Goal: Transaction & Acquisition: Book appointment/travel/reservation

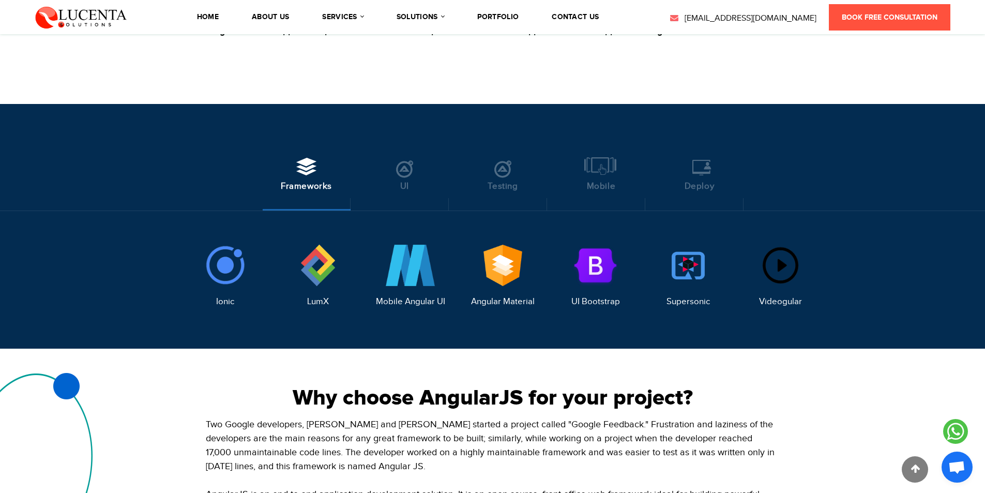
scroll to position [958, 0]
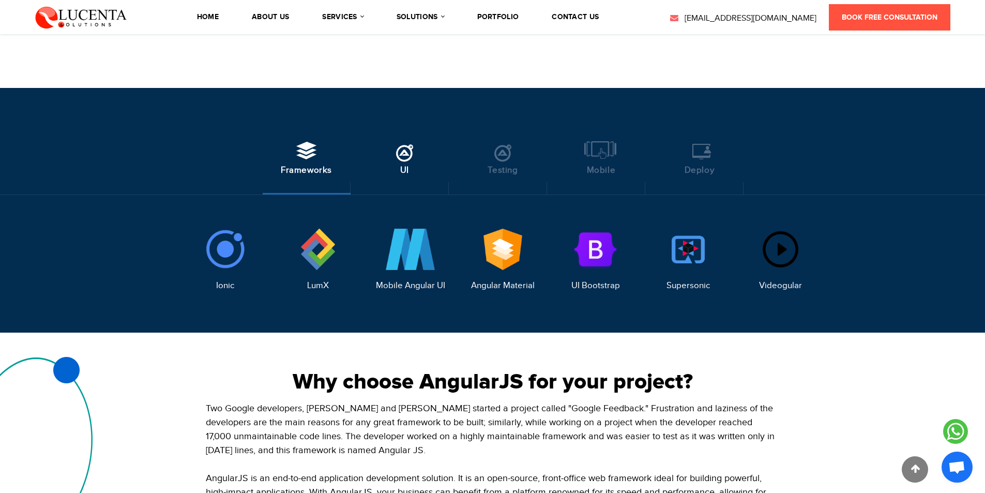
click at [406, 141] on icon at bounding box center [404, 150] width 17 height 19
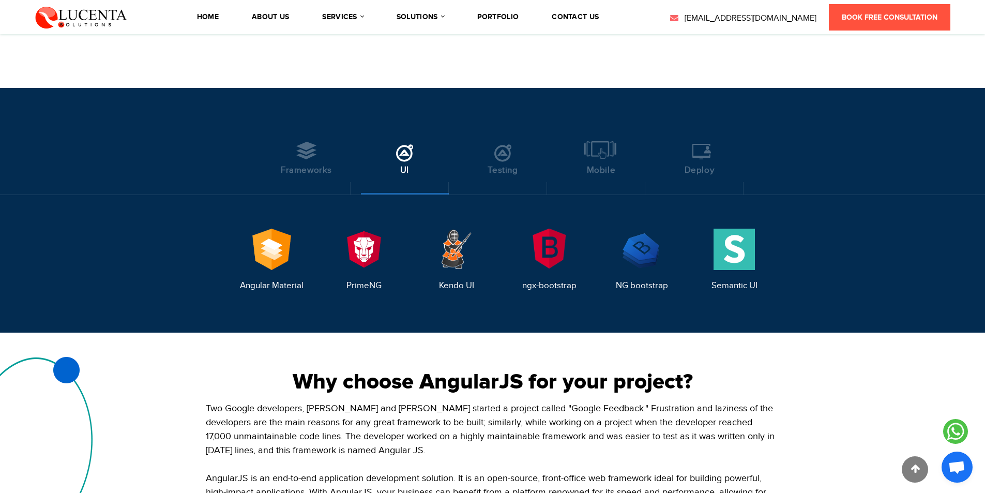
click at [448, 127] on li "UI" at bounding box center [405, 160] width 88 height 67
click at [494, 141] on link "Testing" at bounding box center [503, 168] width 78 height 54
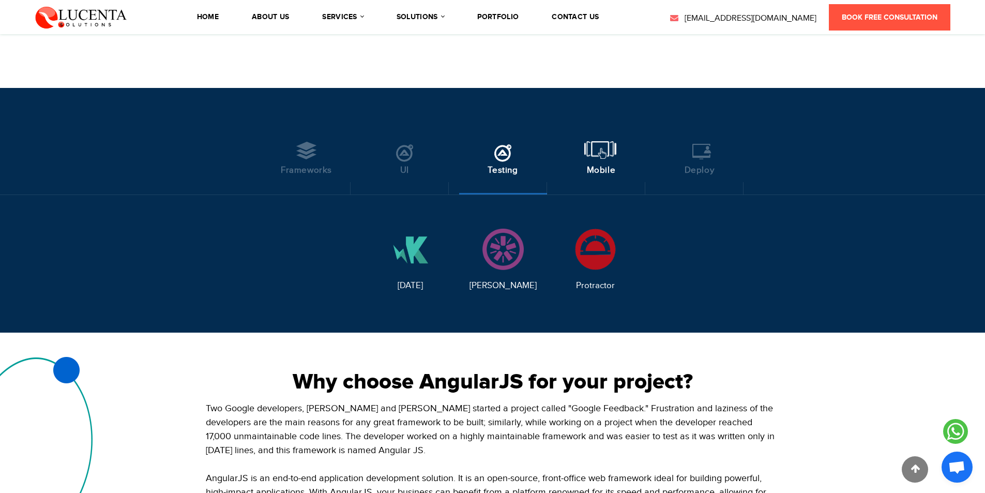
click at [581, 141] on link "Mobile" at bounding box center [601, 168] width 78 height 54
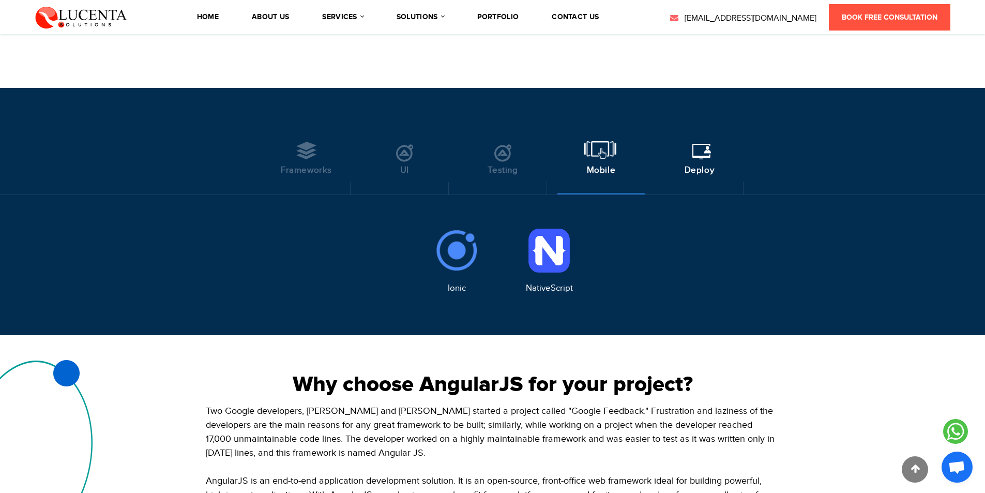
click at [697, 141] on icon at bounding box center [699, 150] width 26 height 19
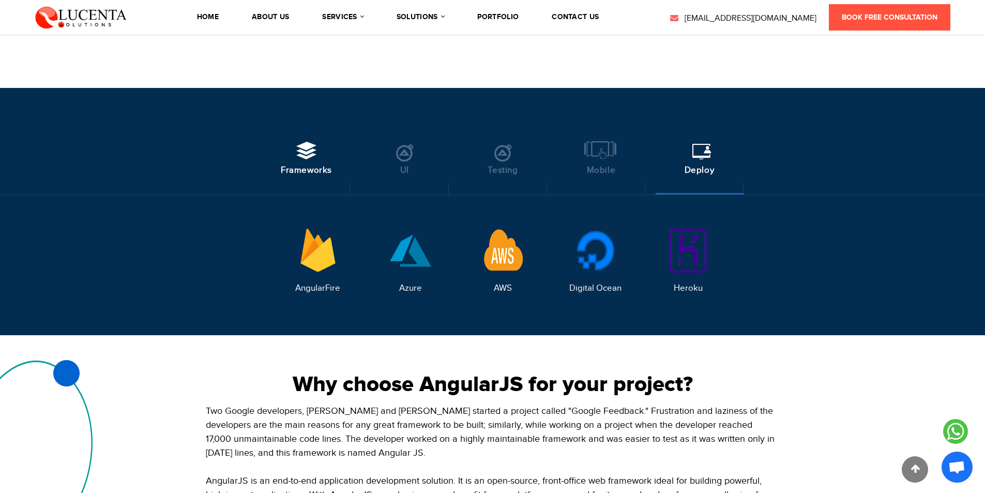
click at [286, 164] on span "Frameworks" at bounding box center [306, 169] width 51 height 11
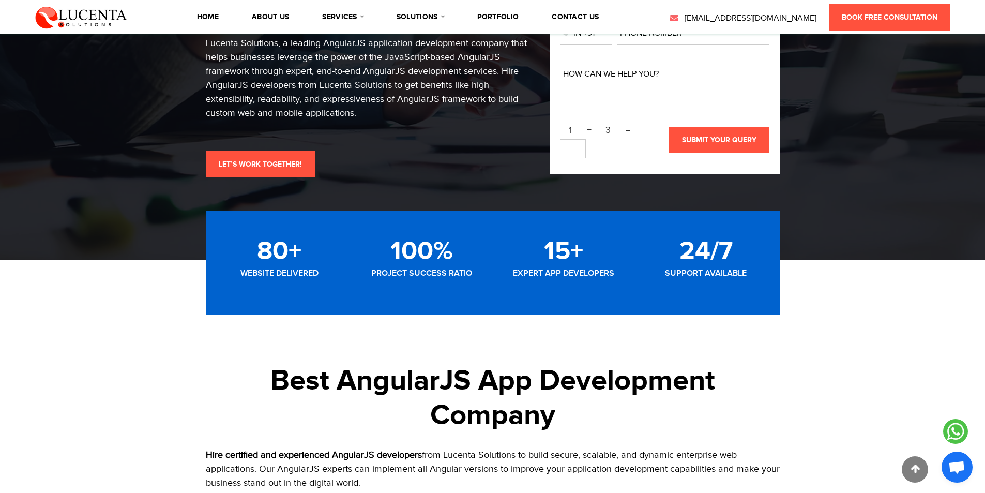
scroll to position [0, 0]
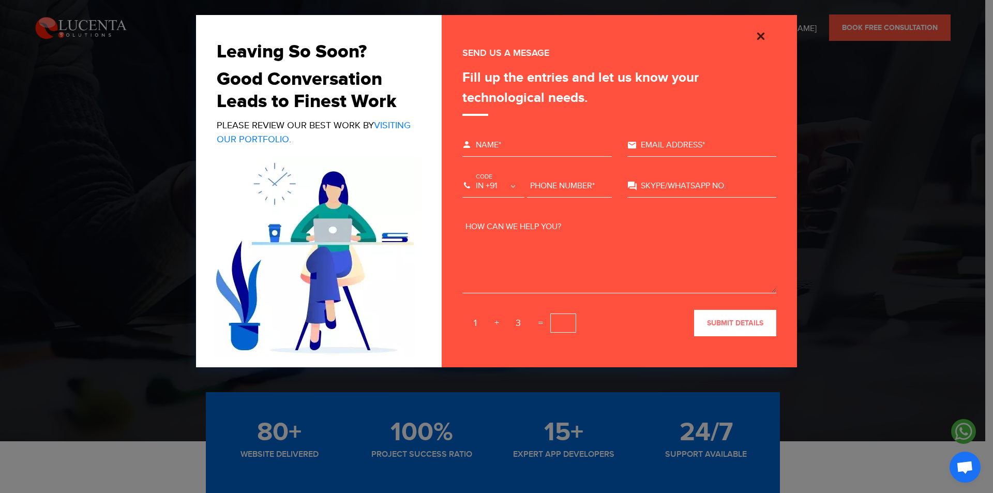
click at [764, 34] on img "Close" at bounding box center [760, 36] width 12 height 12
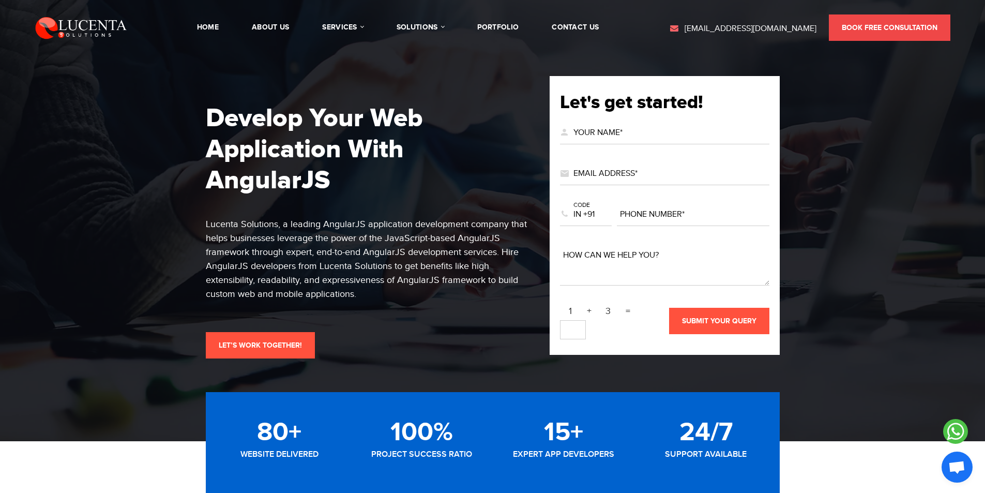
click at [884, 35] on link "Book Free Consultation" at bounding box center [889, 27] width 121 height 26
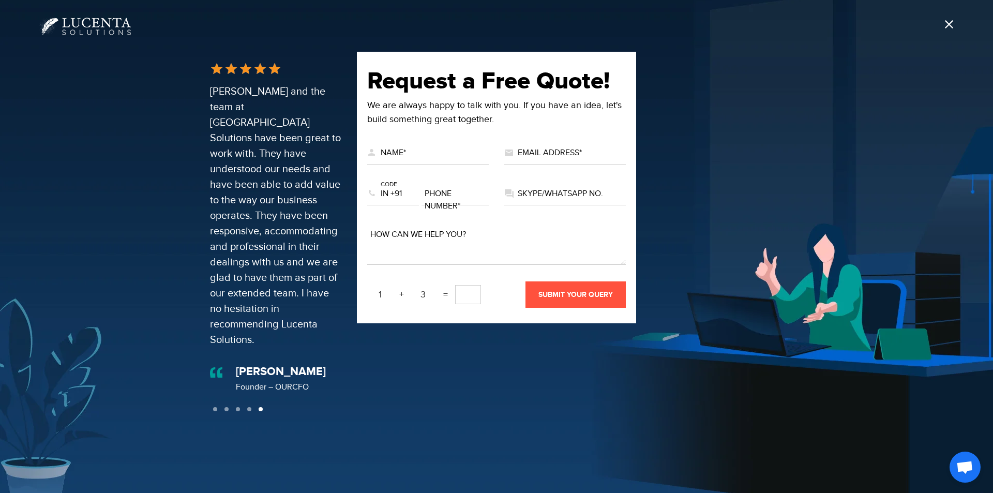
click at [952, 27] on span at bounding box center [947, 24] width 11 height 11
